Goal: Task Accomplishment & Management: Use online tool/utility

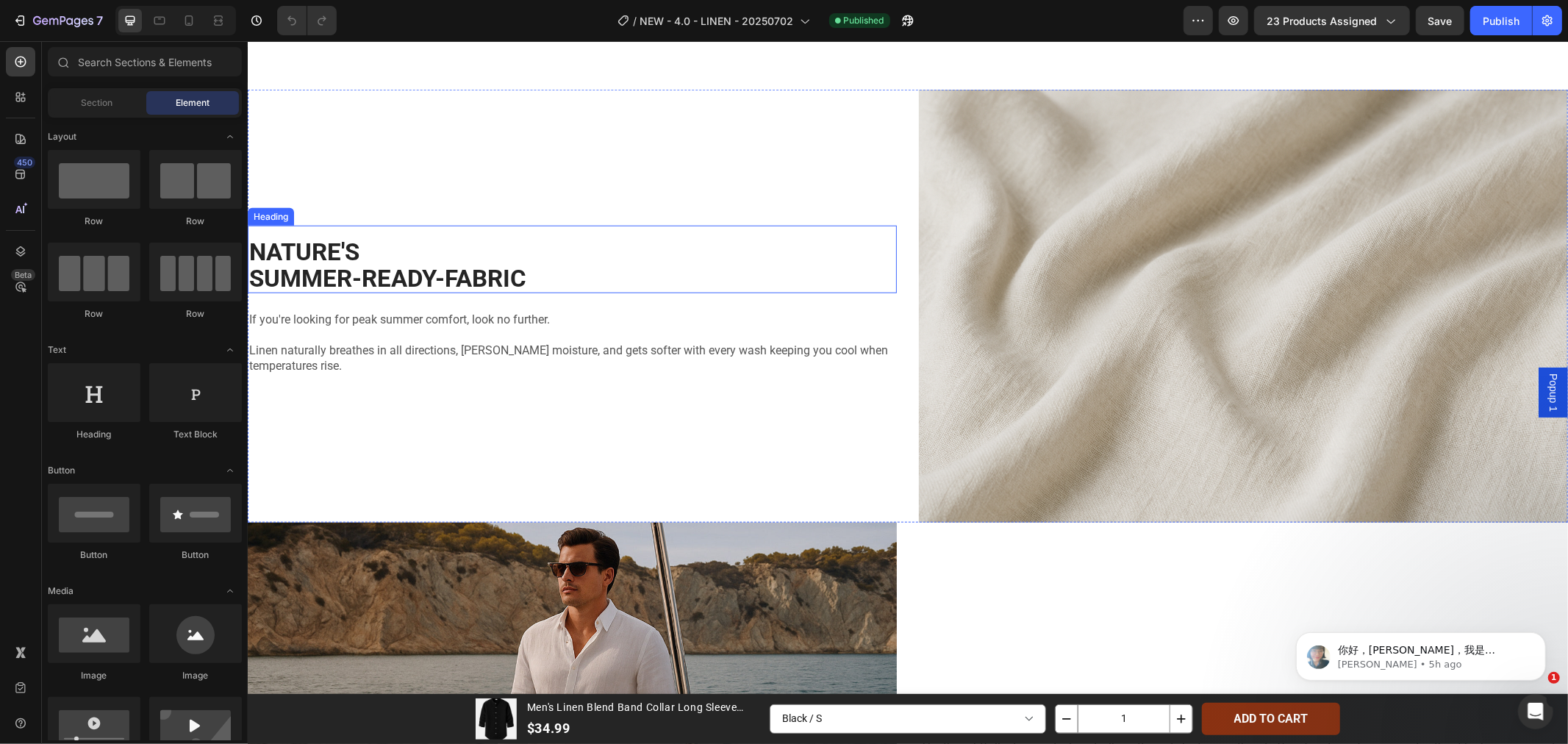
scroll to position [1143, 0]
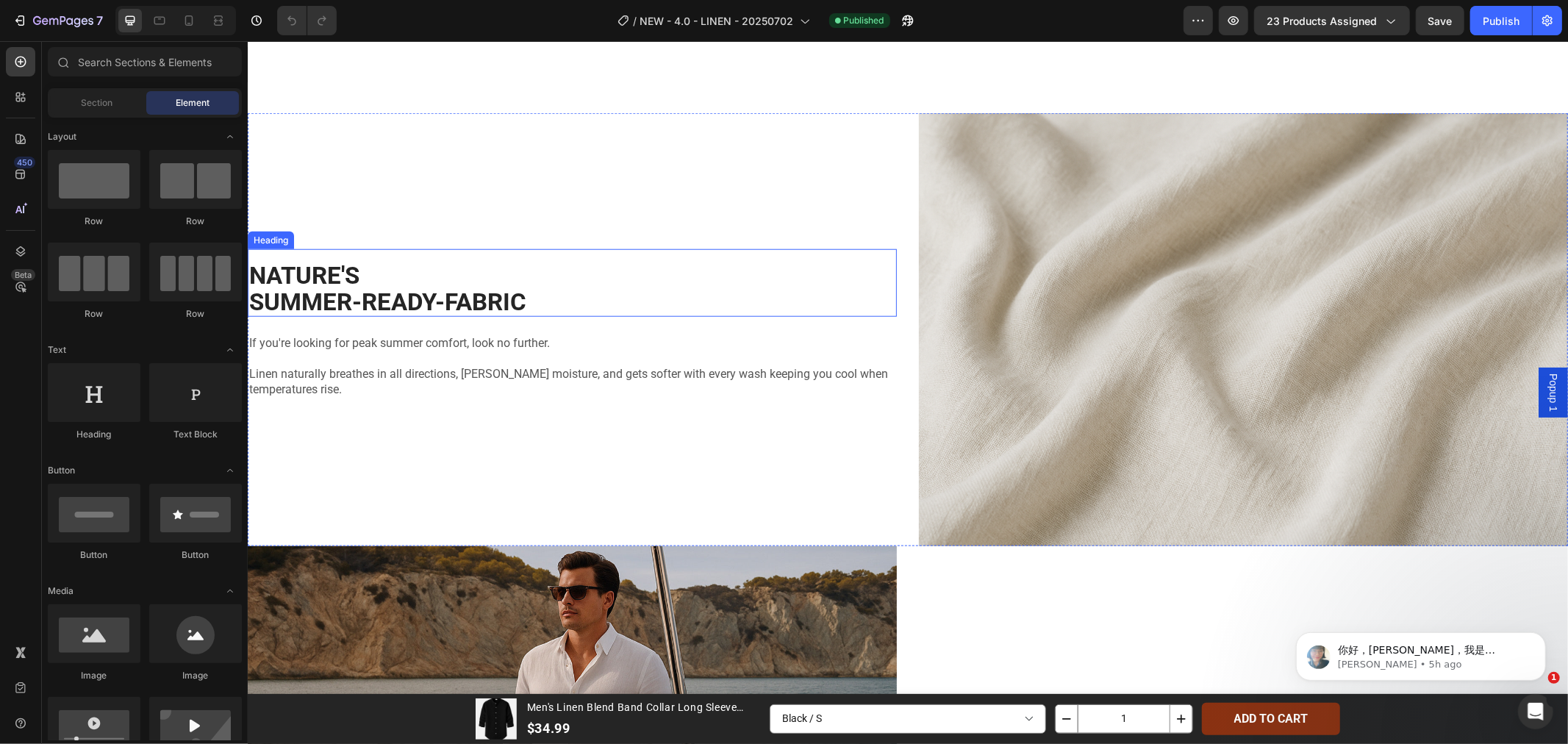
click at [355, 312] on h2 "NATURE'S SUMMER-READY-FABRIC" at bounding box center [572, 289] width 649 height 57
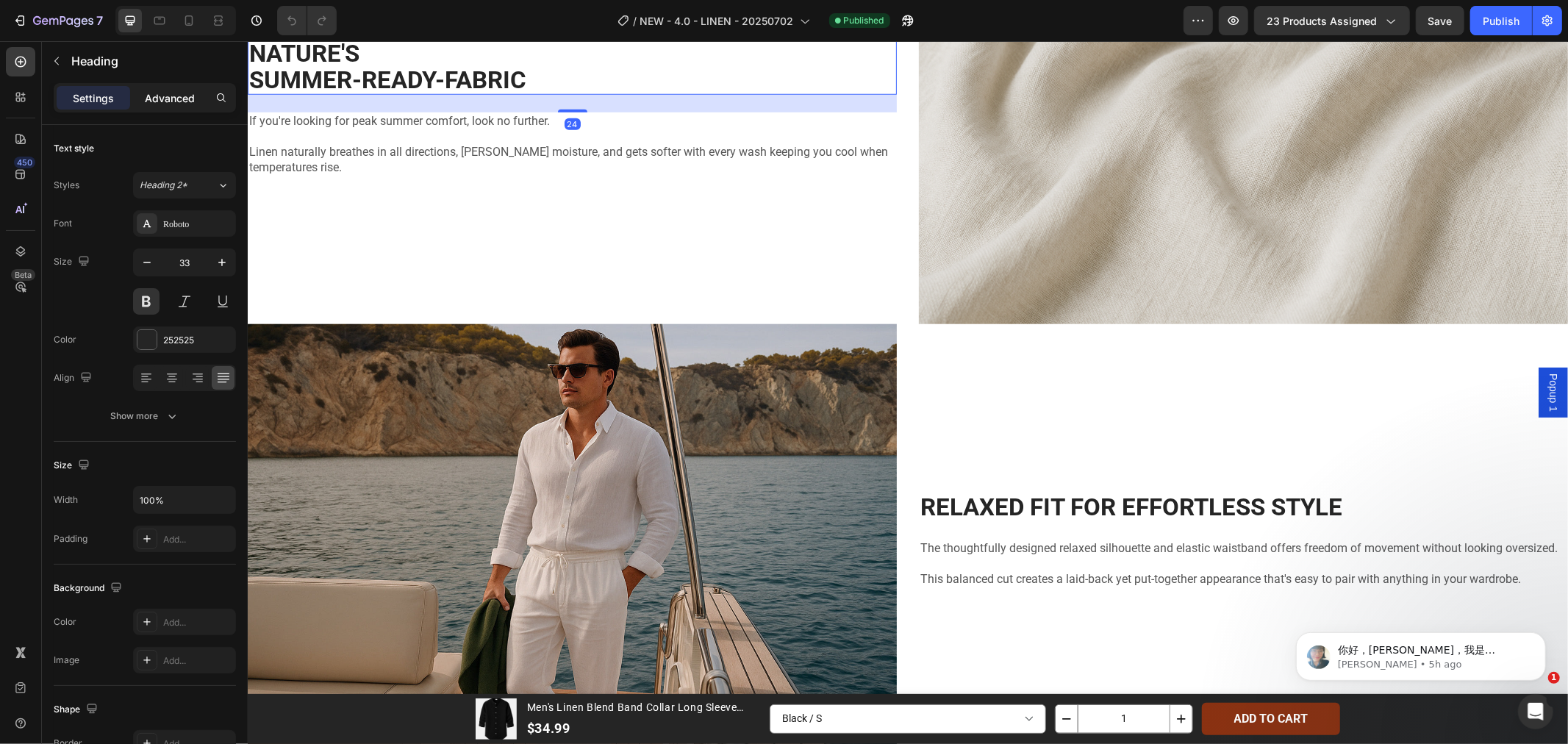
click at [162, 96] on p "Advanced" at bounding box center [170, 99] width 50 height 15
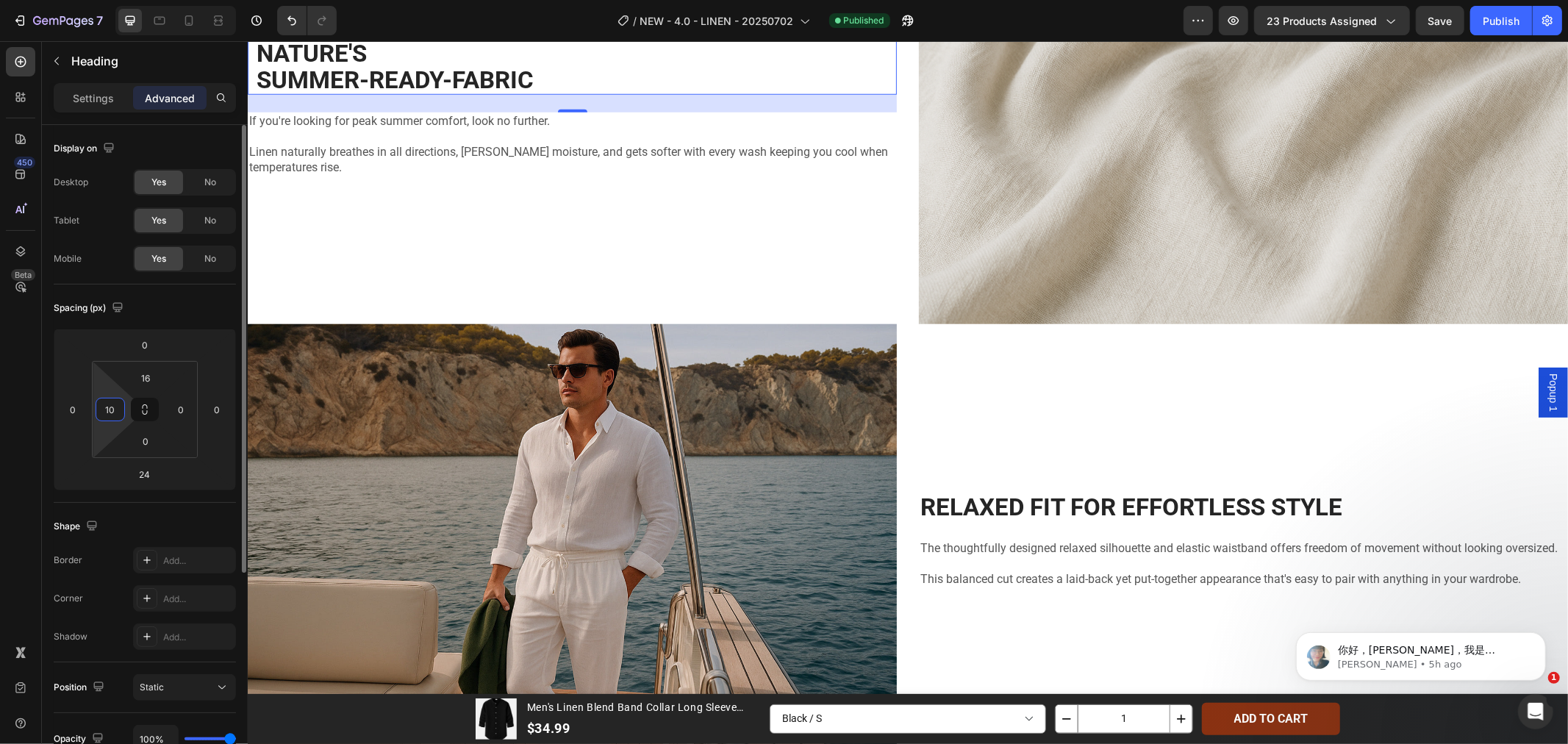
drag, startPoint x: 118, startPoint y: 408, endPoint x: 93, endPoint y: 408, distance: 25.0
click at [93, 408] on div "16 10 0 0" at bounding box center [145, 409] width 106 height 97
type input "16"
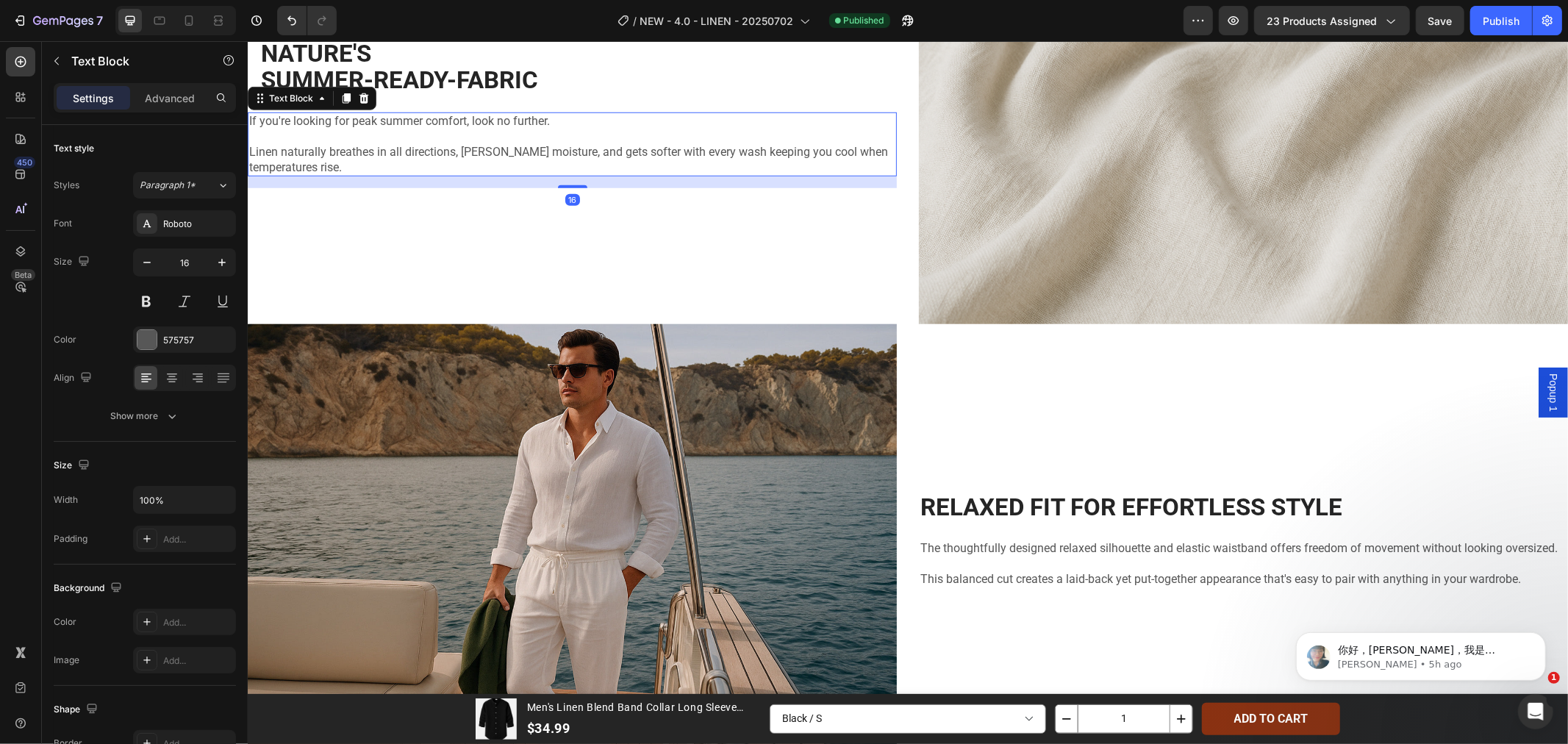
drag, startPoint x: 347, startPoint y: 354, endPoint x: 458, endPoint y: 478, distance: 166.4
click at [347, 144] on p at bounding box center [572, 136] width 646 height 15
click at [177, 97] on p "Advanced" at bounding box center [170, 99] width 50 height 15
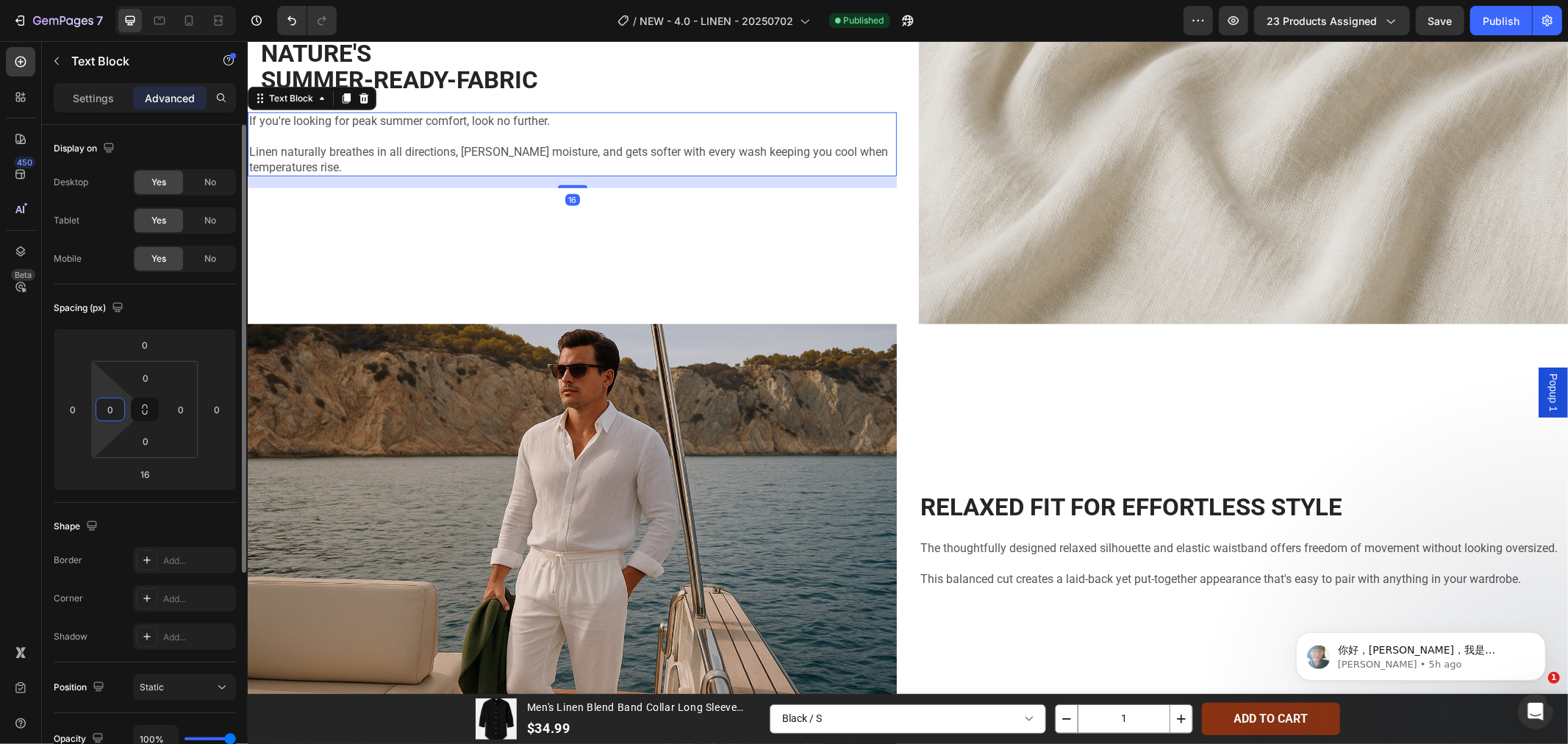
drag, startPoint x: 116, startPoint y: 408, endPoint x: 94, endPoint y: 407, distance: 22.0
click at [94, 407] on div "0 0 0 0" at bounding box center [145, 409] width 106 height 97
type input "16"
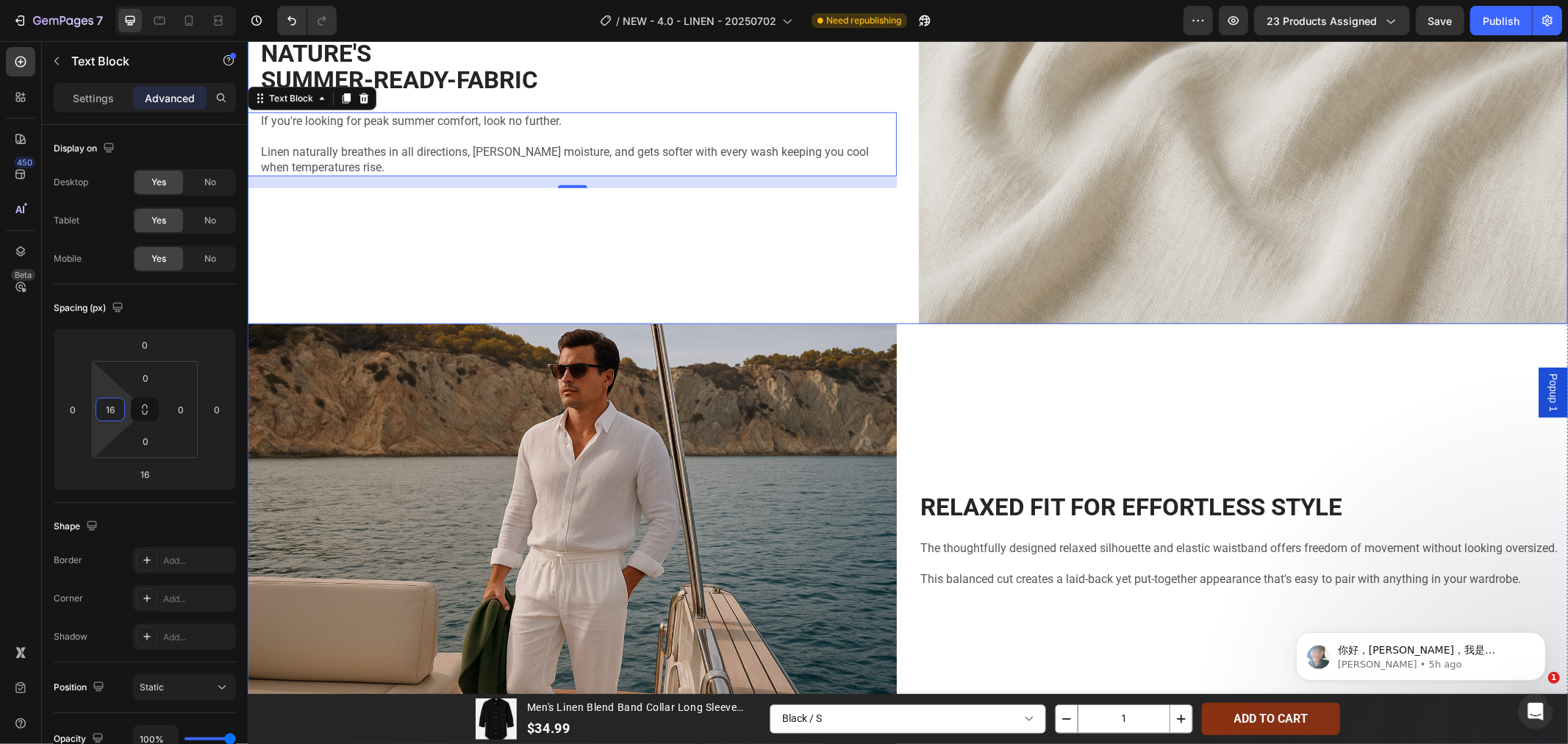
click at [546, 204] on div "NATURE'S SUMMER-READY-FABRIC Heading If you're looking for peak summer comfort,…" at bounding box center [572, 106] width 649 height 433
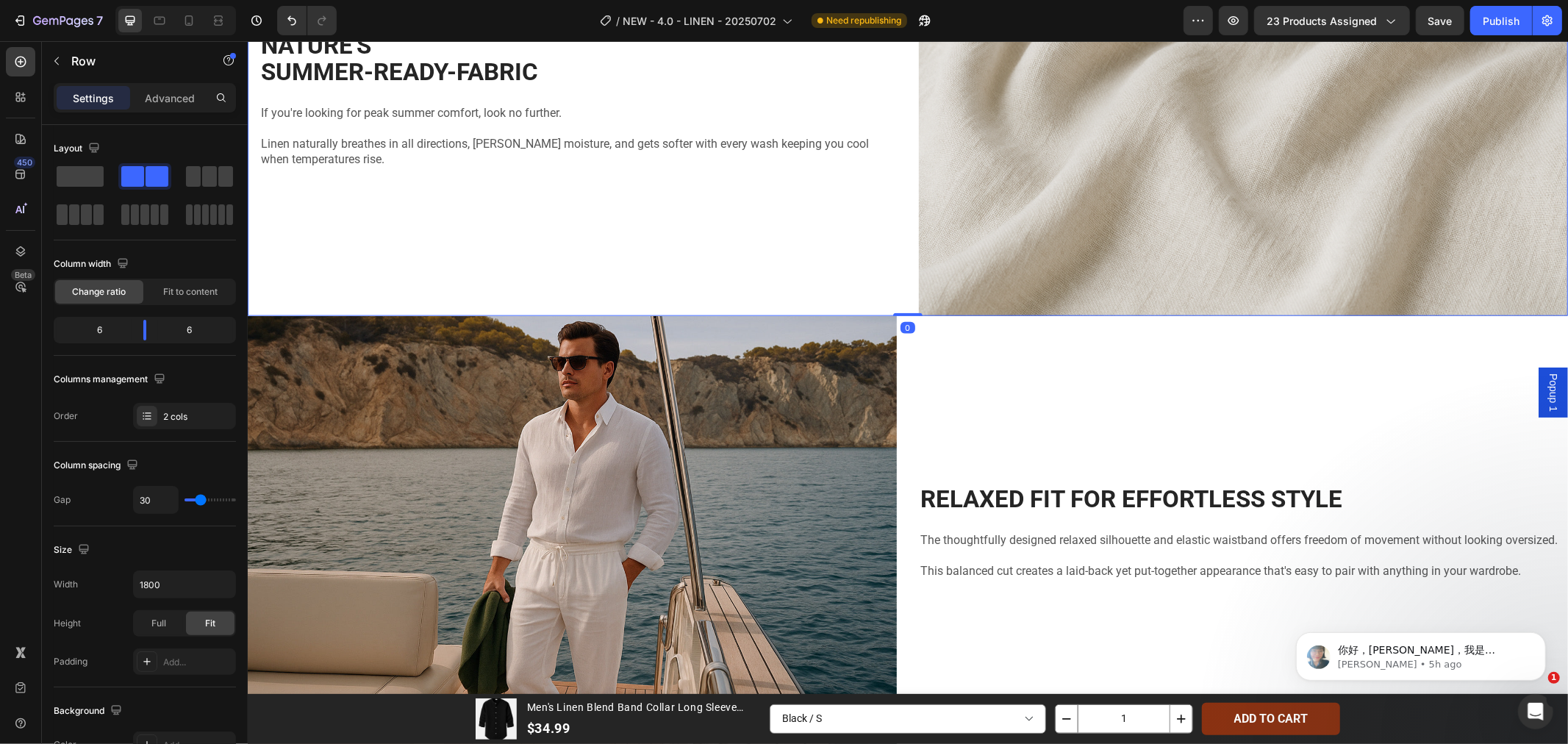
scroll to position [1062, 0]
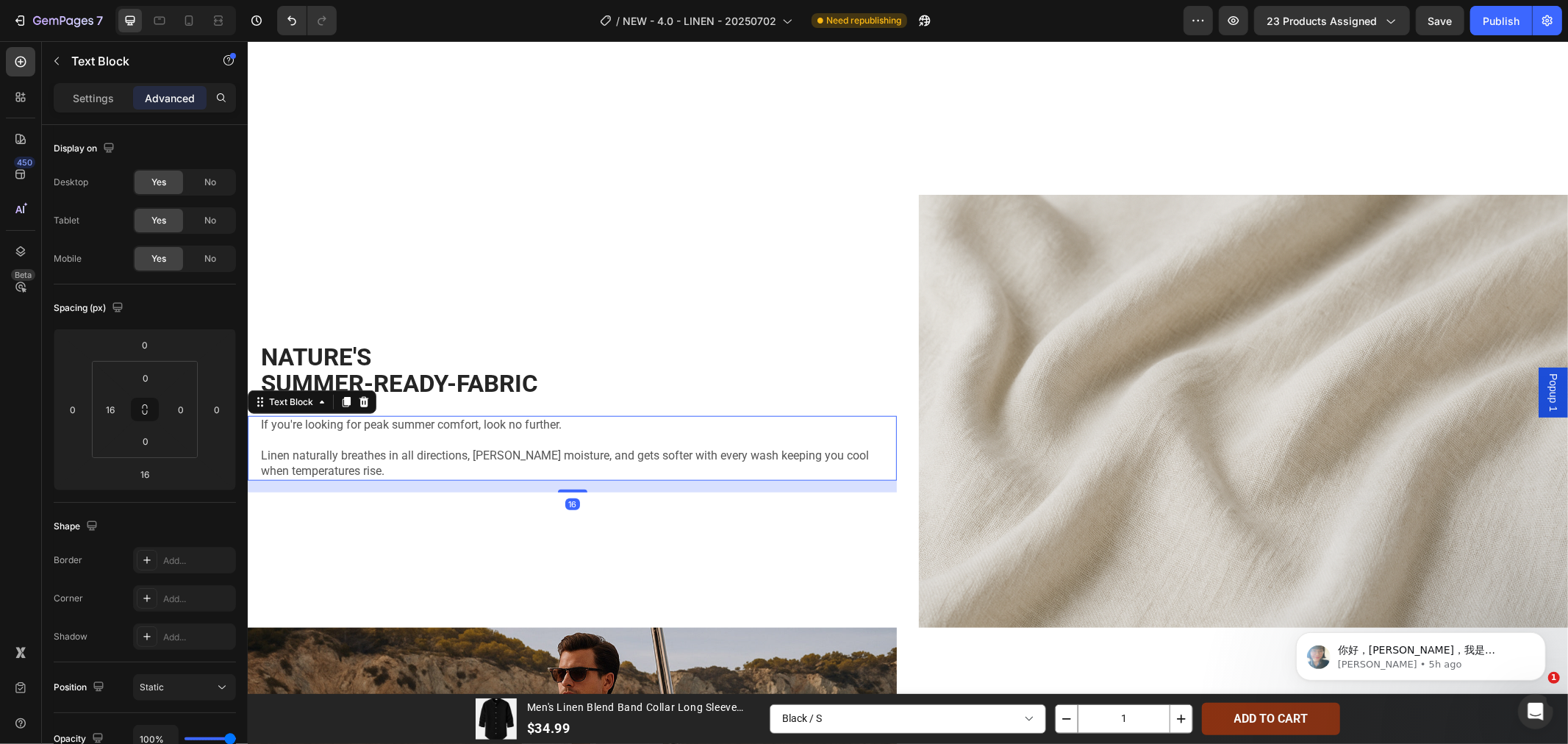
click at [372, 423] on p "If you're looking for peak summer comfort, look no further." at bounding box center [578, 424] width 634 height 15
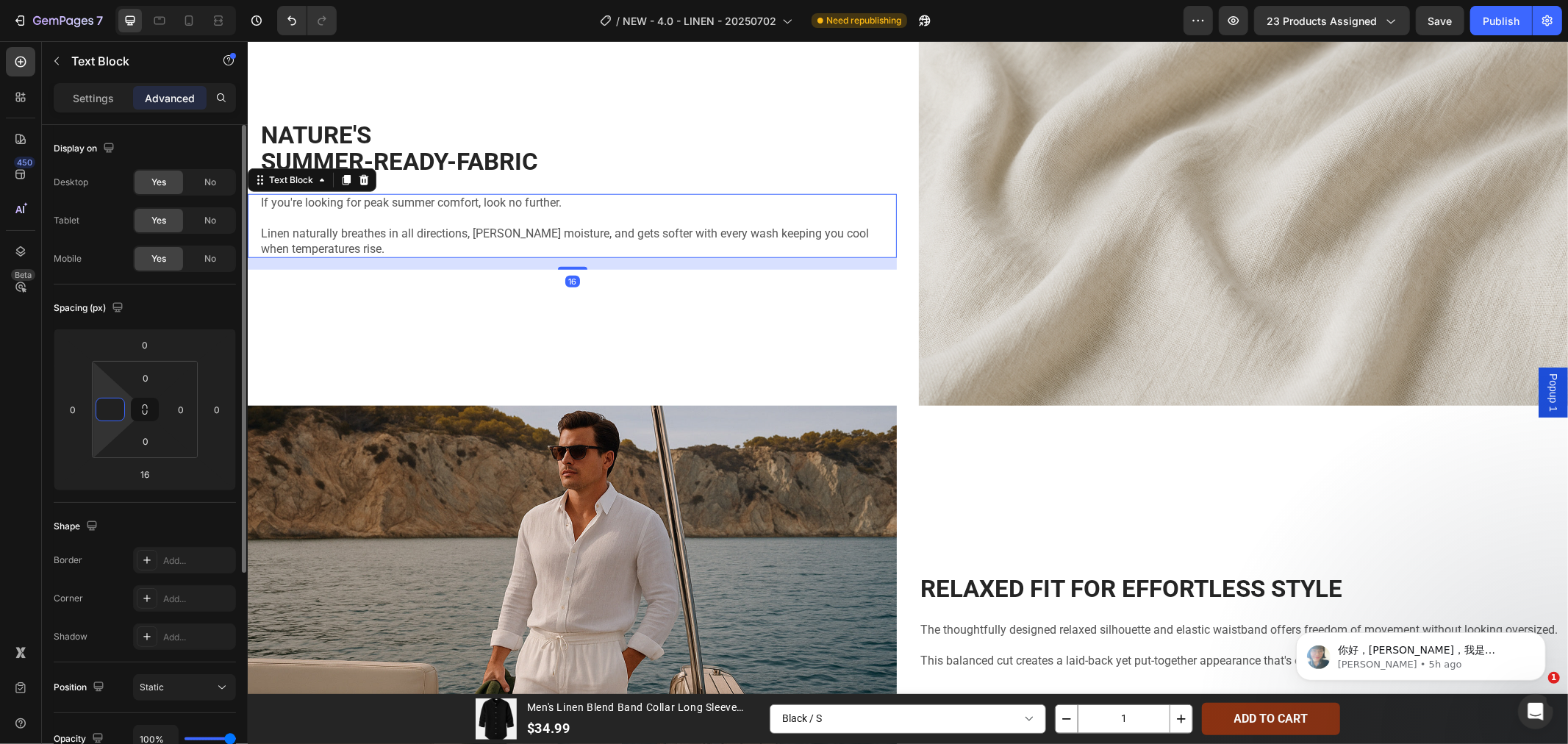
type input "016"
type input "0"
type input "24"
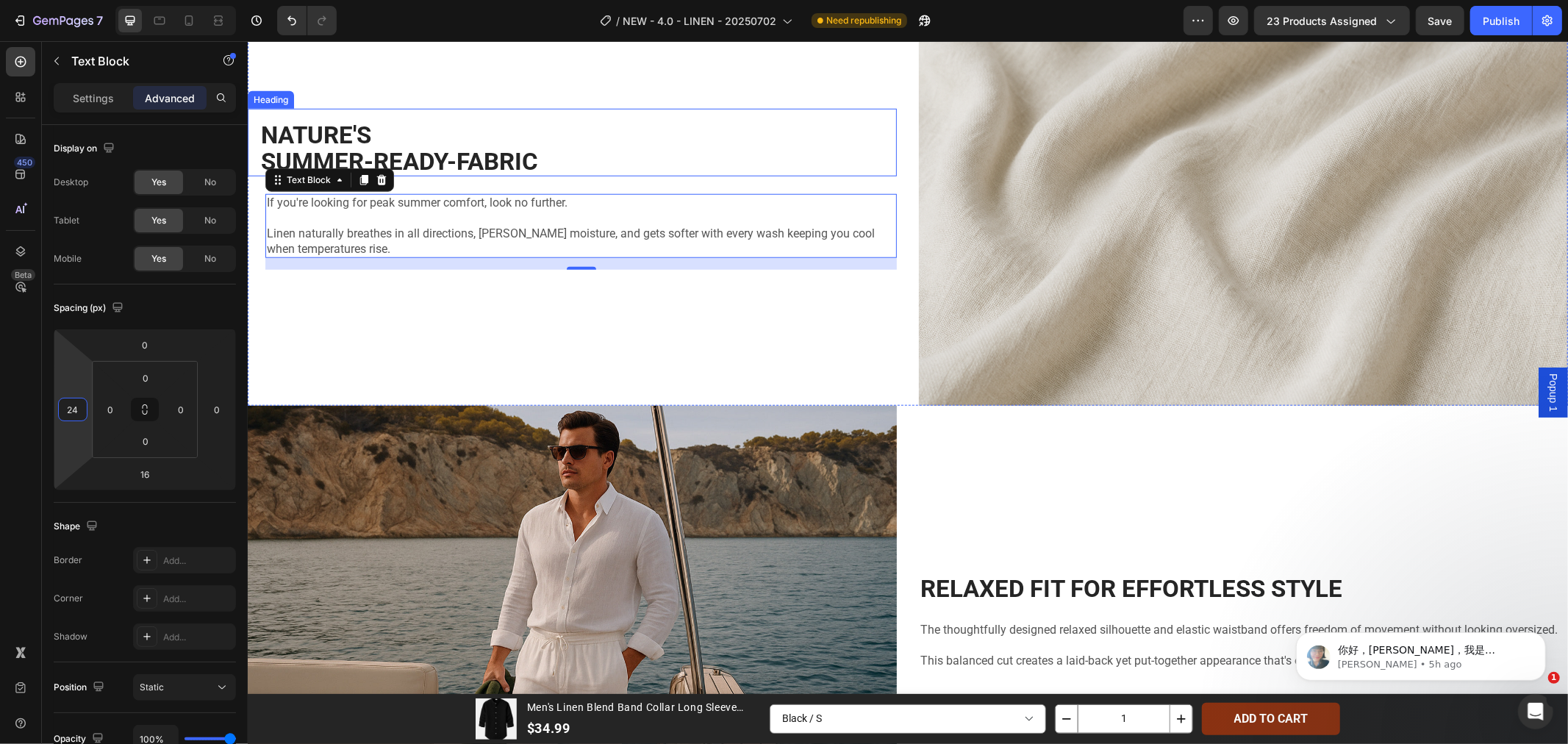
click at [310, 177] on h2 "NATURE'S SUMMER-READY-FABRIC" at bounding box center [578, 148] width 637 height 57
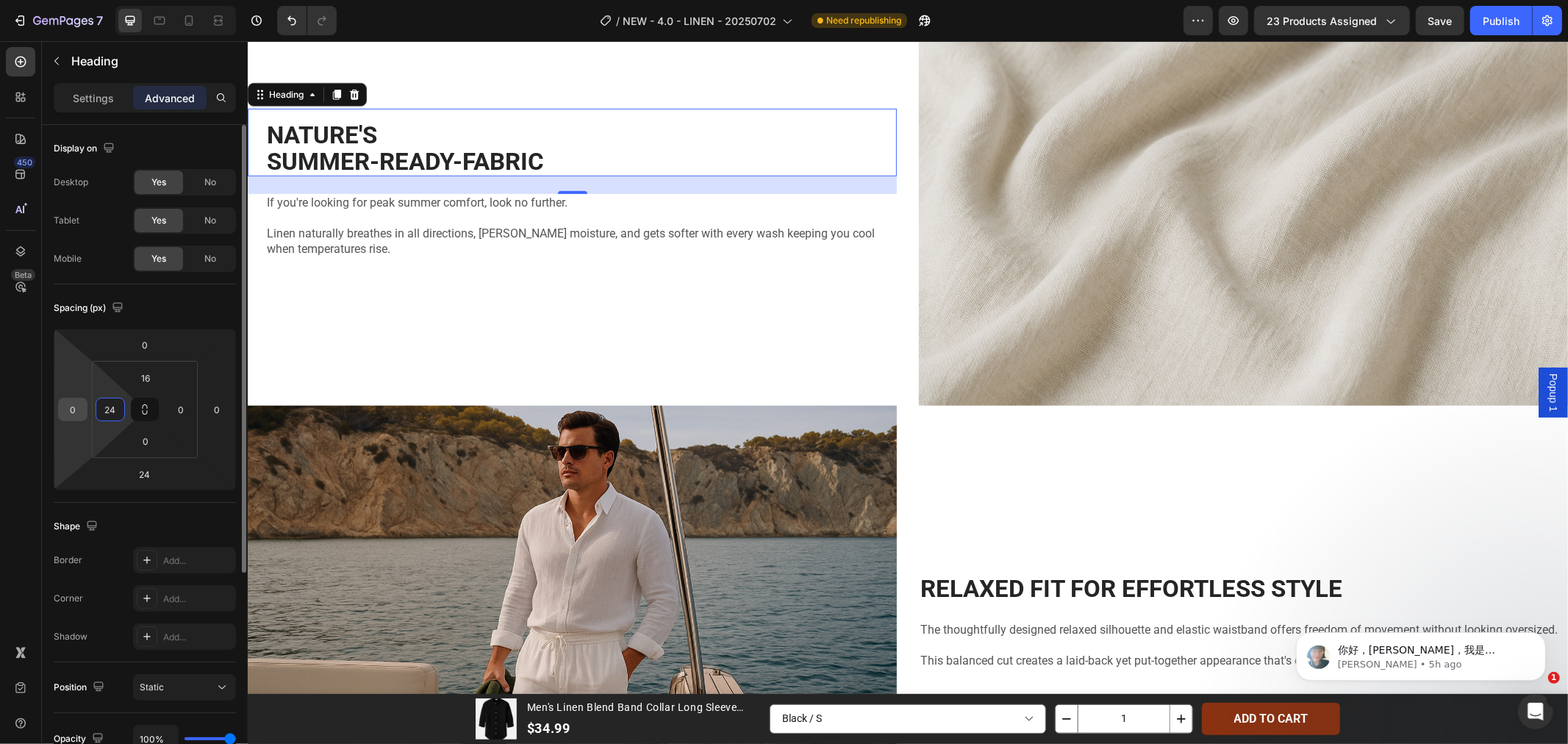
type input "24"
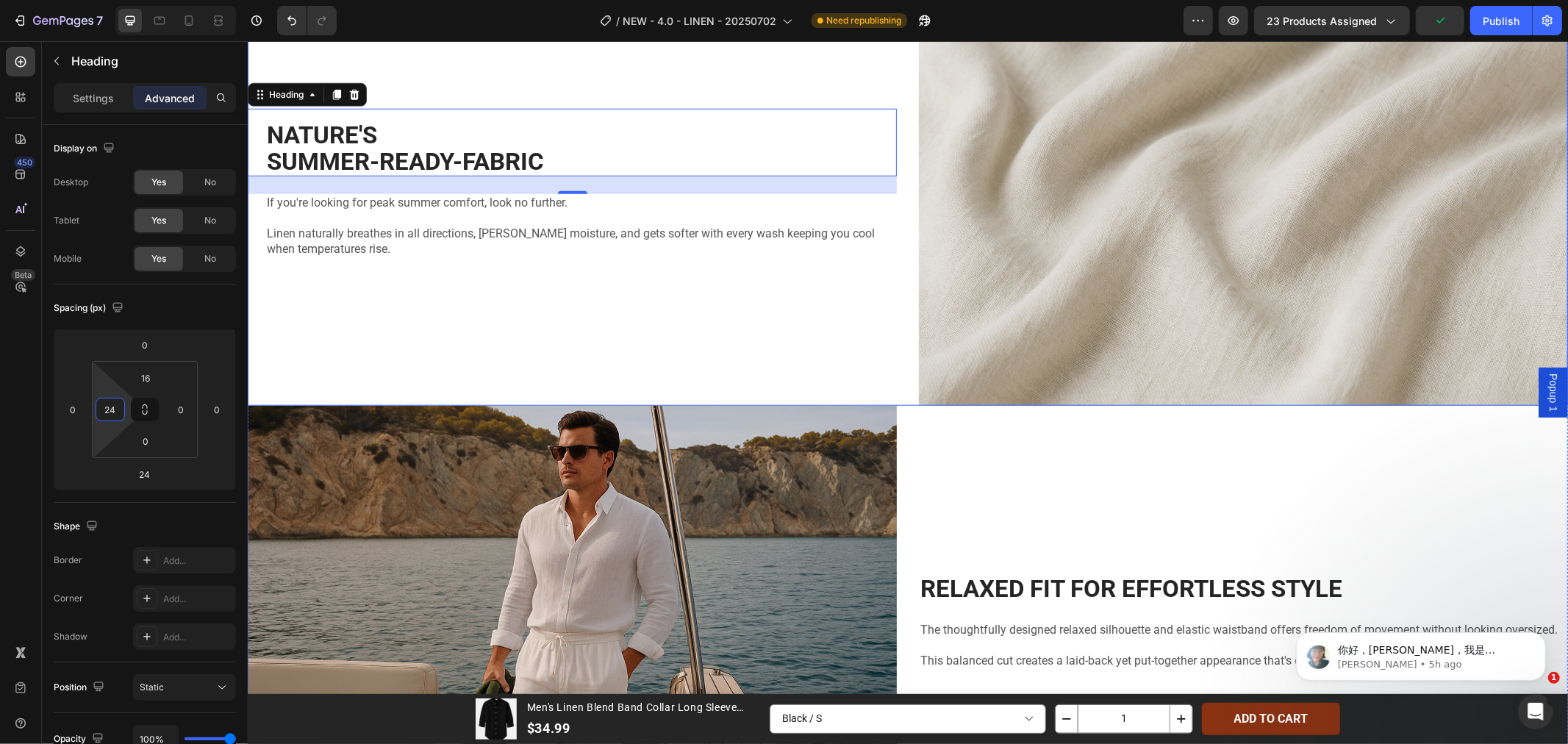
click at [510, 246] on div "NATURE'S SUMMER-READY-FABRIC Heading 24 If you're looking for peak summer comfo…" at bounding box center [572, 188] width 649 height 433
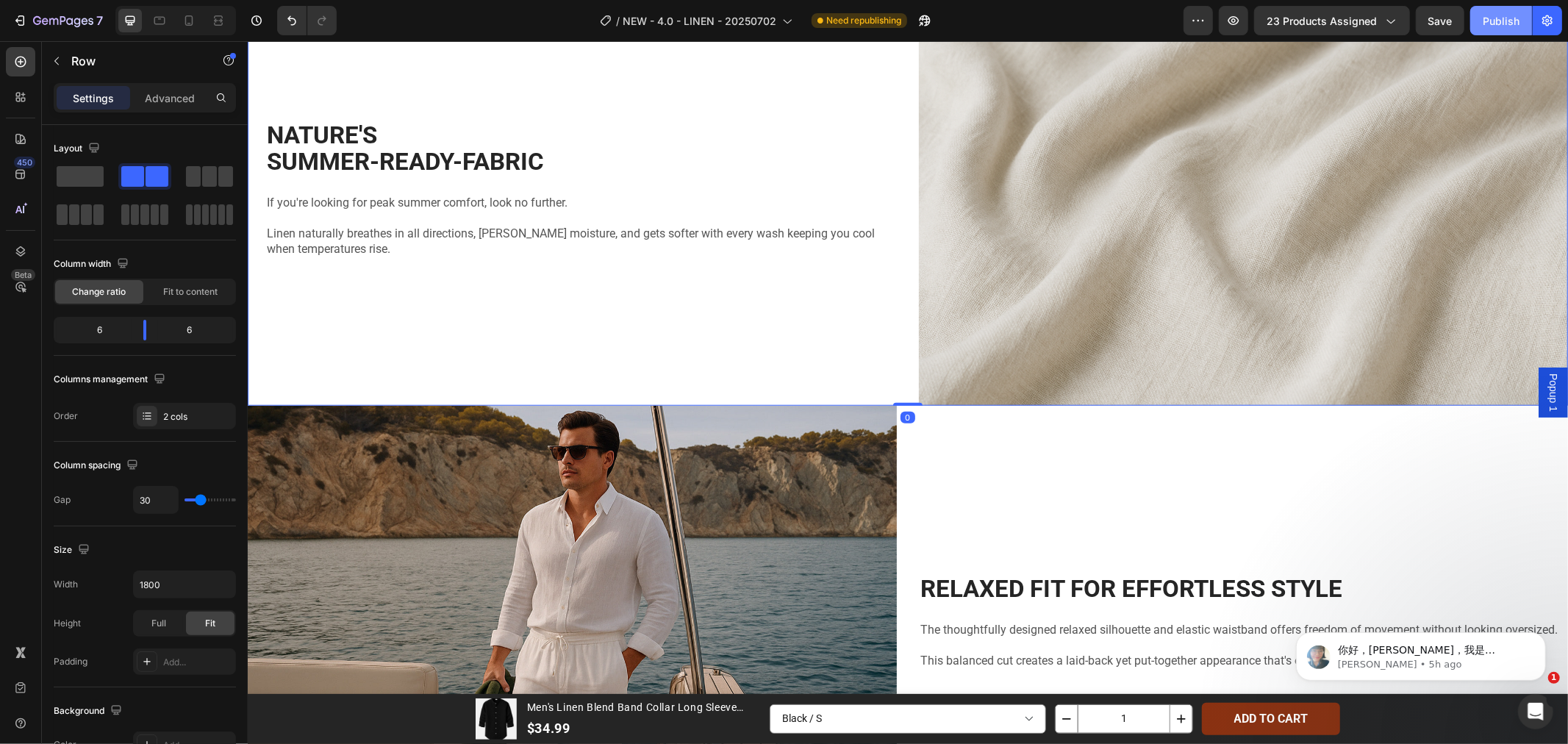
click at [1481, 17] on button "Publish" at bounding box center [1501, 21] width 62 height 29
click at [786, 177] on h2 "NATURE'S SUMMER-READY-FABRIC" at bounding box center [580, 148] width 631 height 57
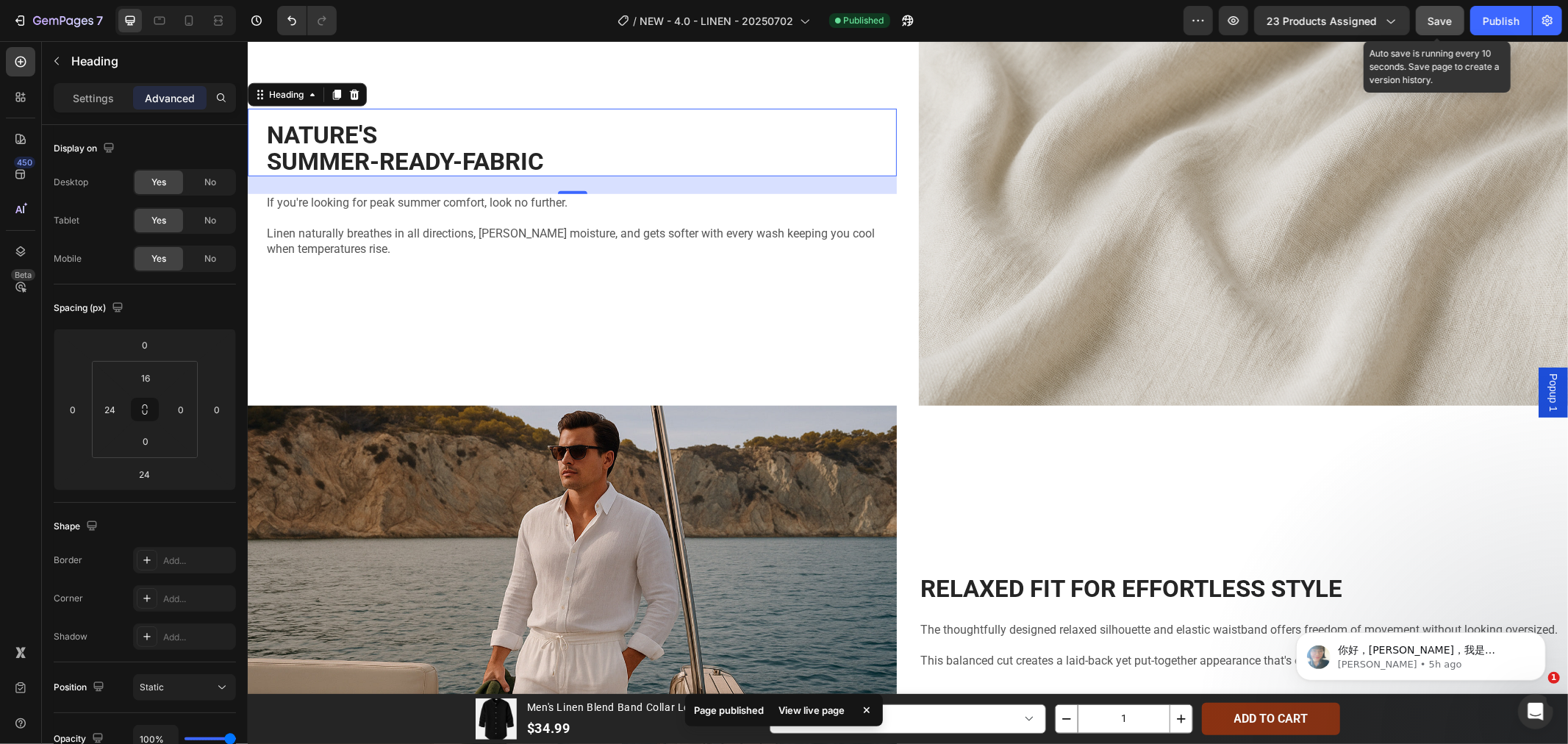
click at [1431, 17] on span "Save" at bounding box center [1440, 21] width 24 height 13
click at [1504, 31] on button "Publish" at bounding box center [1501, 21] width 62 height 29
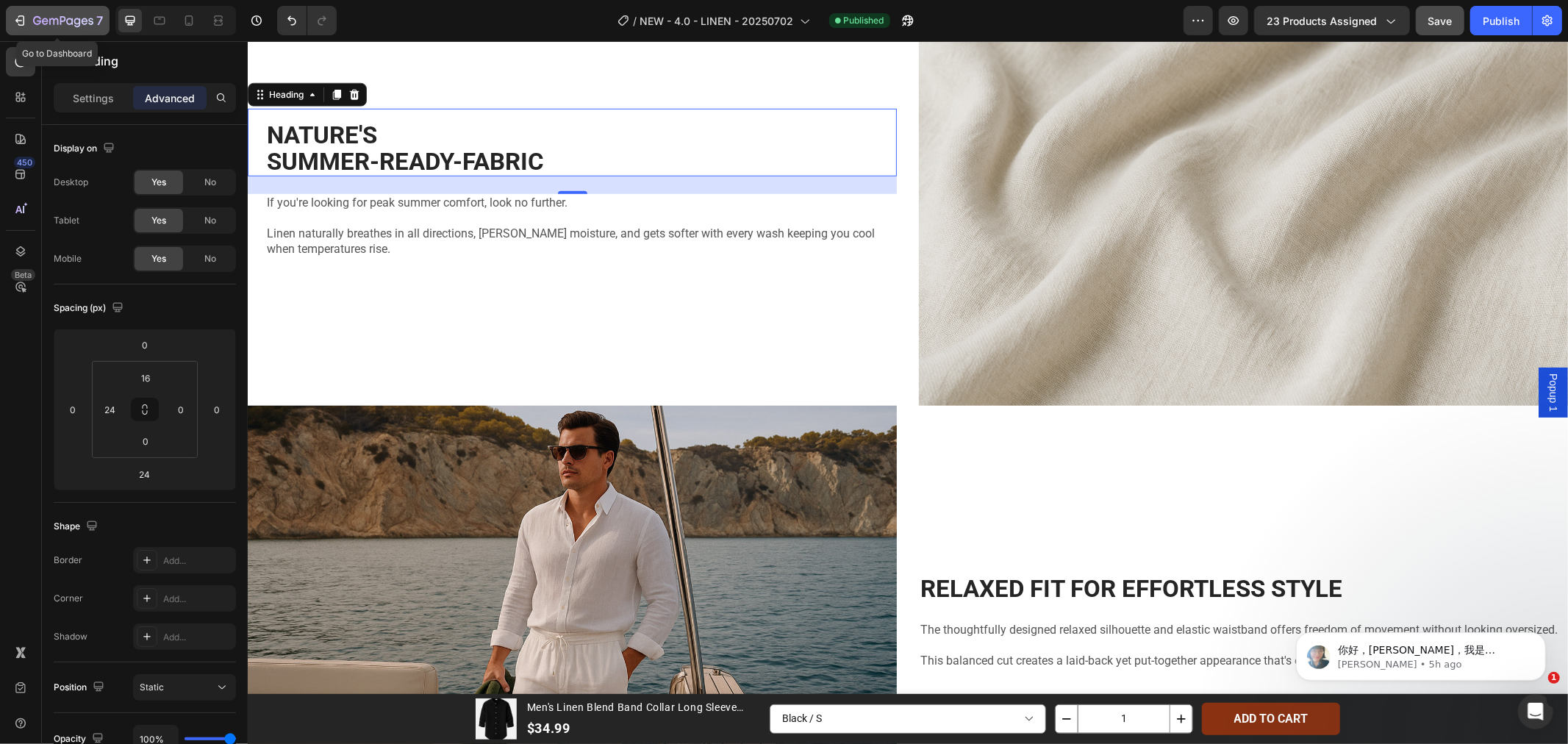
click at [20, 23] on icon "button" at bounding box center [20, 20] width 15 height 15
